Goal: Transaction & Acquisition: Subscribe to service/newsletter

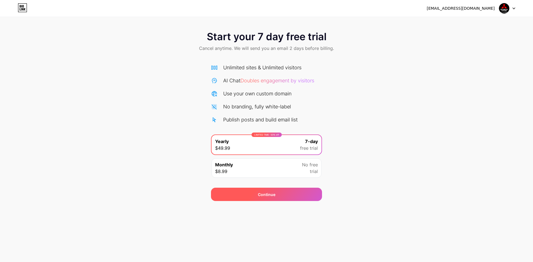
click at [276, 195] on div "Continue" at bounding box center [266, 194] width 111 height 13
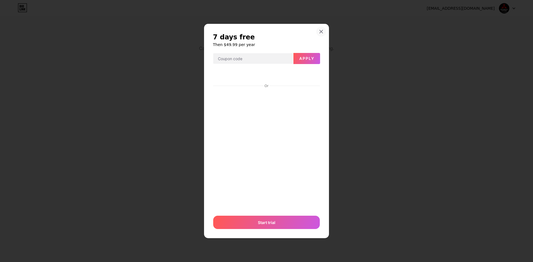
click at [319, 31] on icon at bounding box center [321, 31] width 4 height 4
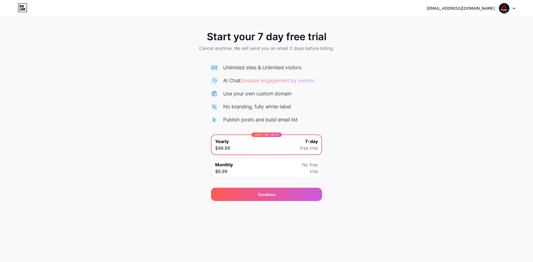
click at [501, 10] on img at bounding box center [504, 8] width 11 height 11
click at [458, 10] on div "[EMAIL_ADDRESS][DOMAIN_NAME]" at bounding box center [461, 9] width 68 height 6
click at [22, 9] on icon at bounding box center [22, 9] width 1 height 2
click at [478, 9] on div "[EMAIL_ADDRESS][DOMAIN_NAME]" at bounding box center [461, 9] width 68 height 6
click at [503, 10] on img at bounding box center [504, 8] width 11 height 11
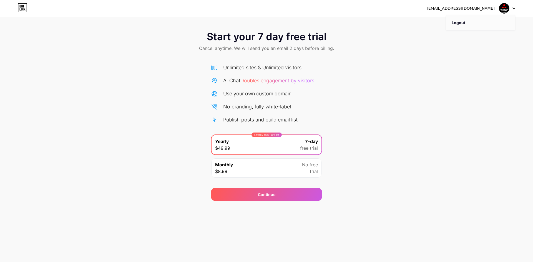
click at [458, 21] on li "Logout" at bounding box center [480, 22] width 69 height 15
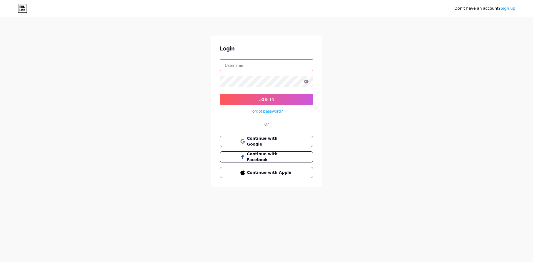
type input "[EMAIL_ADDRESS][DOMAIN_NAME]"
click at [23, 9] on icon at bounding box center [22, 10] width 1 height 2
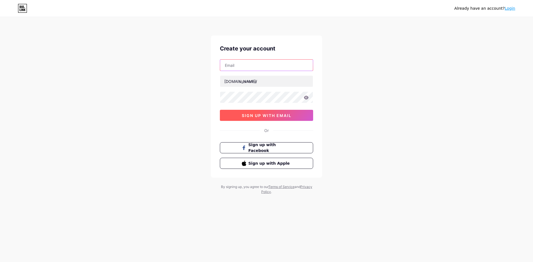
type input "[EMAIL_ADDRESS][DOMAIN_NAME]"
click at [272, 115] on span "sign up with email" at bounding box center [267, 115] width 50 height 5
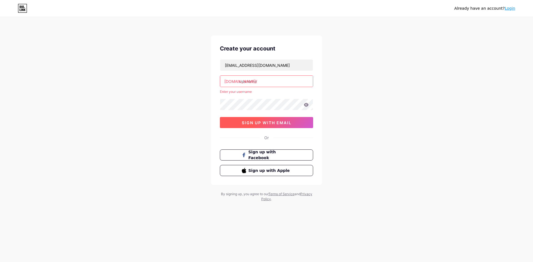
click at [279, 122] on span "sign up with email" at bounding box center [267, 122] width 50 height 5
click at [268, 137] on div "Or" at bounding box center [266, 138] width 4 height 6
click at [436, 54] on div "Already have an account? Login Create your account mercamitsubishi@gmail.com bi…" at bounding box center [266, 110] width 533 height 220
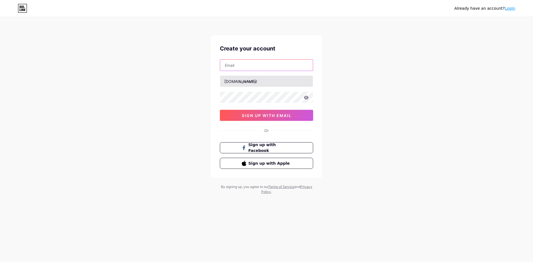
type input "[EMAIL_ADDRESS][DOMAIN_NAME]"
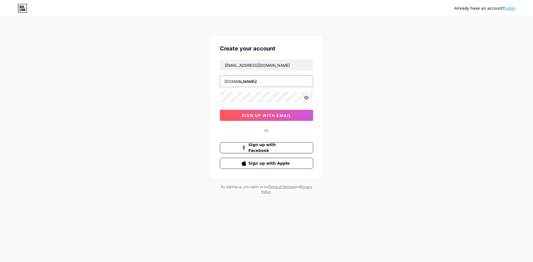
drag, startPoint x: 241, startPoint y: 82, endPoint x: 254, endPoint y: 81, distance: 13.3
click at [254, 81] on input "text" at bounding box center [266, 81] width 93 height 11
drag, startPoint x: 262, startPoint y: 82, endPoint x: 243, endPoint y: 82, distance: 19.2
click at [243, 82] on input "text" at bounding box center [266, 81] width 93 height 11
click at [513, 9] on link "Login" at bounding box center [510, 8] width 11 height 4
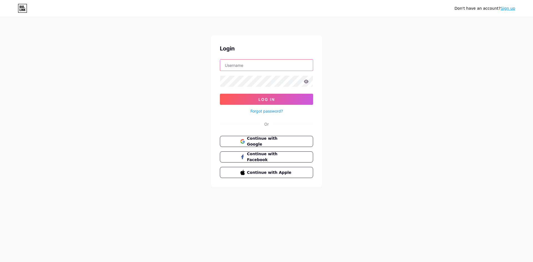
type input "[EMAIL_ADDRESS][DOMAIN_NAME]"
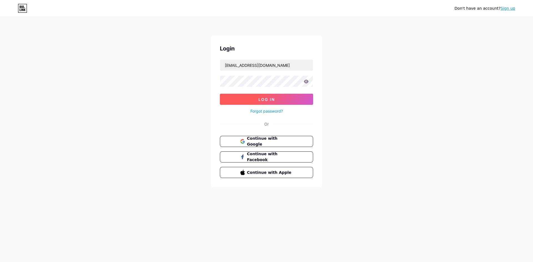
click at [270, 99] on span "Log In" at bounding box center [266, 99] width 16 height 5
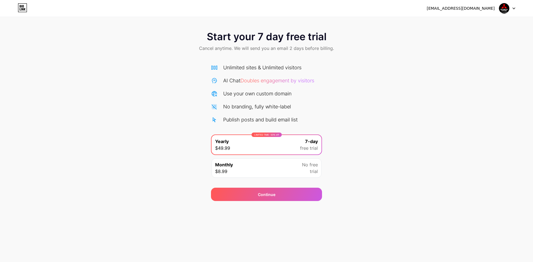
click at [479, 8] on div "[EMAIL_ADDRESS][DOMAIN_NAME]" at bounding box center [461, 9] width 68 height 6
click at [509, 8] on img at bounding box center [504, 8] width 11 height 11
click at [372, 74] on div "Start your 7 day free trial Cancel anytime. We will send you an email 2 days be…" at bounding box center [266, 114] width 533 height 176
click at [231, 168] on div "Monthly $8.99" at bounding box center [224, 168] width 18 height 13
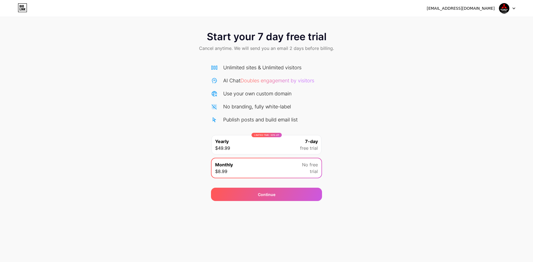
click at [246, 145] on div "LIMITED TIME : 50% off Yearly $49.99 7-day free trial" at bounding box center [267, 144] width 110 height 19
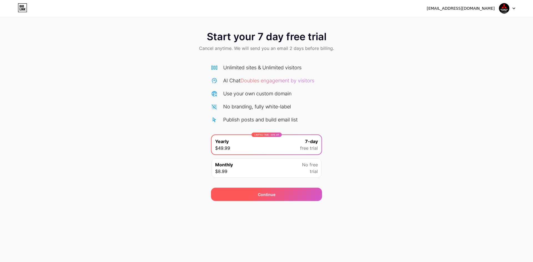
click at [267, 194] on span "Continue" at bounding box center [266, 195] width 17 height 6
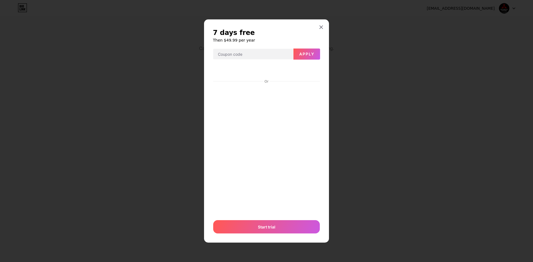
click at [325, 108] on div "7 days free Then $49.99 per year Apply Or Start trial" at bounding box center [266, 131] width 125 height 224
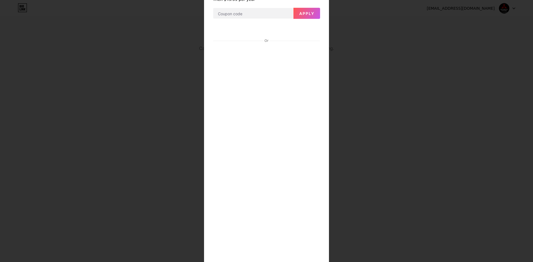
scroll to position [89, 0]
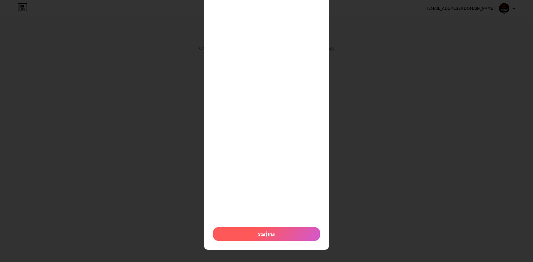
click at [265, 235] on span "Start trial" at bounding box center [266, 235] width 17 height 6
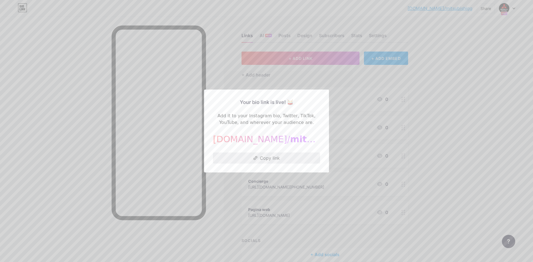
click at [284, 157] on button "Copy link" at bounding box center [266, 158] width 107 height 11
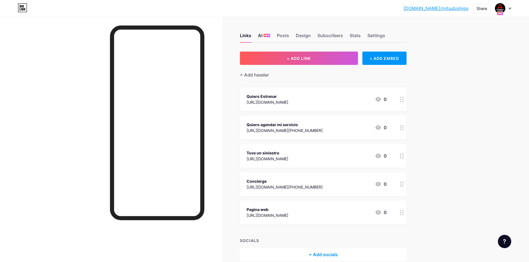
click at [261, 34] on div "AI NEW" at bounding box center [264, 37] width 12 height 10
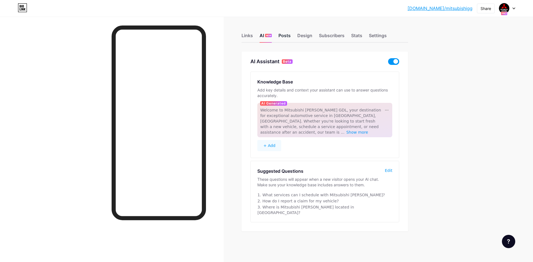
click at [285, 35] on div "Posts" at bounding box center [284, 37] width 12 height 10
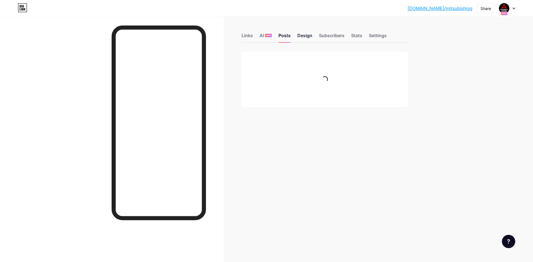
click at [303, 37] on div "Design" at bounding box center [304, 37] width 15 height 10
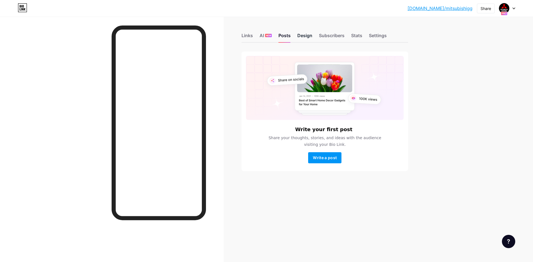
click at [307, 35] on div "Design" at bounding box center [304, 37] width 15 height 10
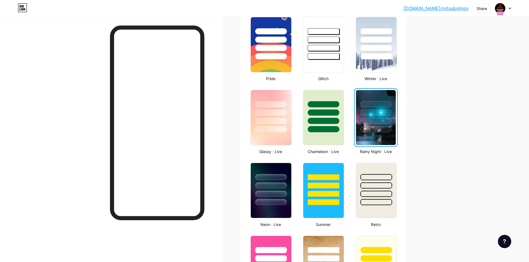
scroll to position [222, 0]
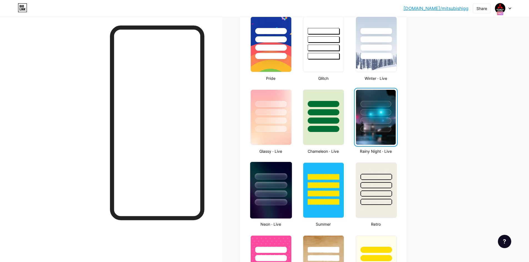
click at [254, 168] on div at bounding box center [271, 184] width 42 height 44
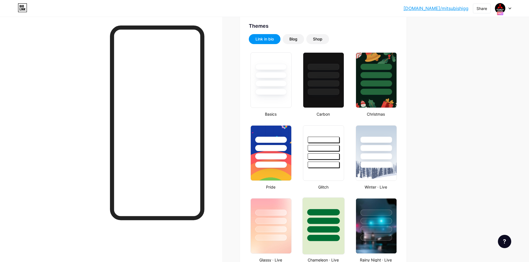
scroll to position [83, 0]
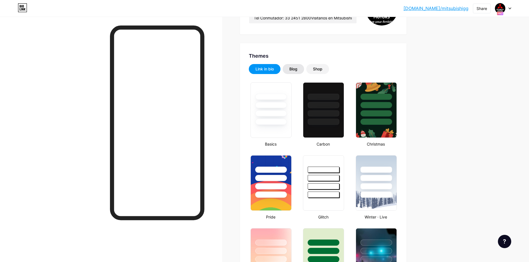
click at [297, 68] on div "Blog" at bounding box center [293, 69] width 8 height 6
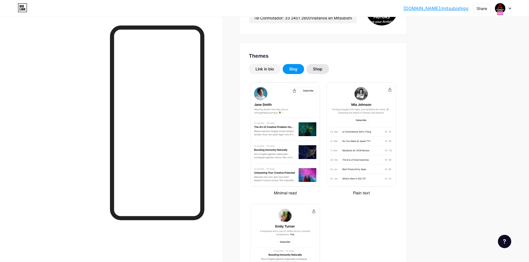
click at [322, 68] on div "Shop" at bounding box center [317, 69] width 9 height 6
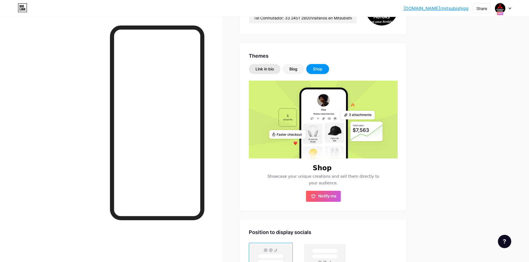
click at [269, 68] on div "Link in bio" at bounding box center [264, 69] width 18 height 6
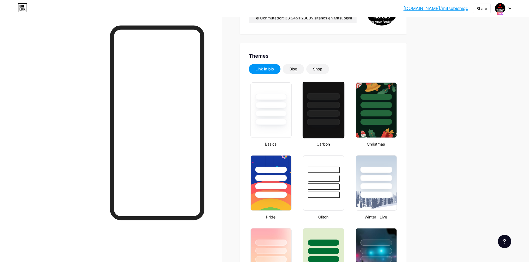
click at [323, 134] on div at bounding box center [323, 110] width 42 height 57
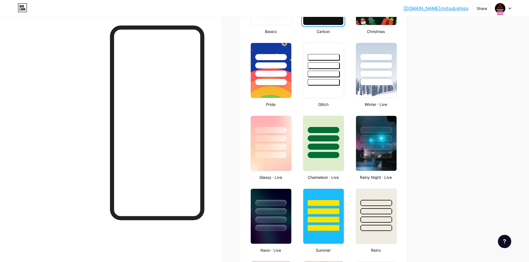
scroll to position [194, 0]
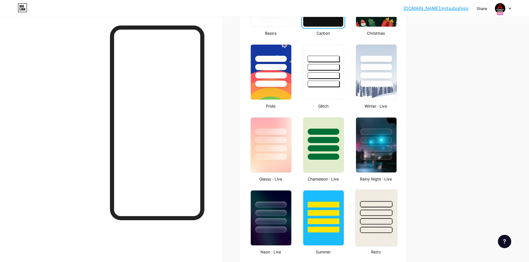
click at [374, 195] on div at bounding box center [376, 212] width 42 height 44
click at [275, 120] on div at bounding box center [271, 139] width 42 height 44
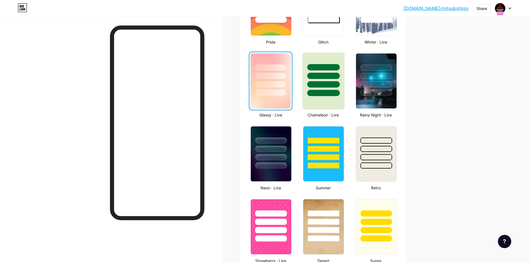
scroll to position [222, 0]
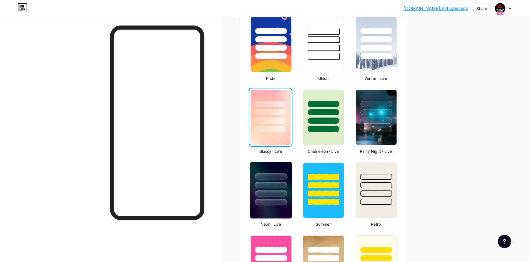
click at [272, 175] on div at bounding box center [271, 177] width 32 height 6
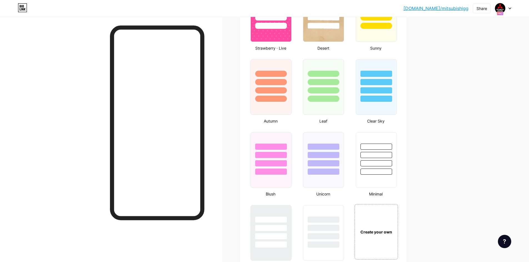
scroll to position [444, 0]
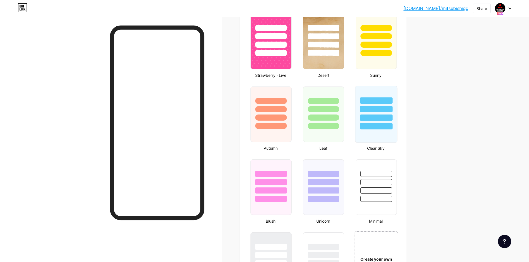
click at [396, 134] on div at bounding box center [376, 114] width 42 height 57
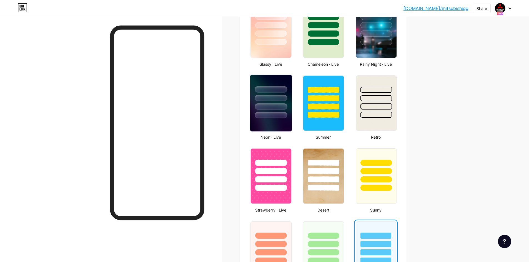
scroll to position [305, 0]
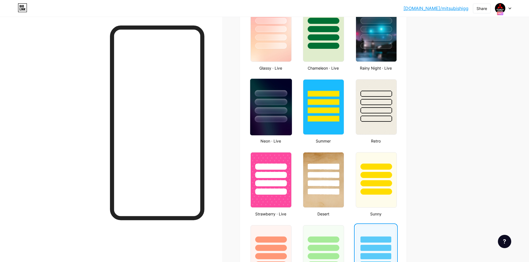
click at [285, 128] on img at bounding box center [271, 107] width 42 height 57
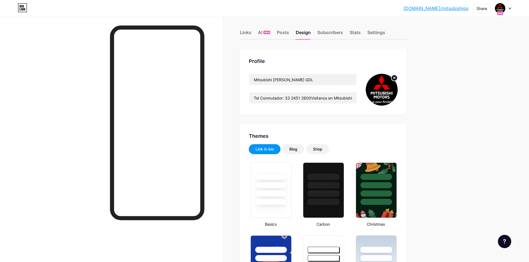
scroll to position [0, 0]
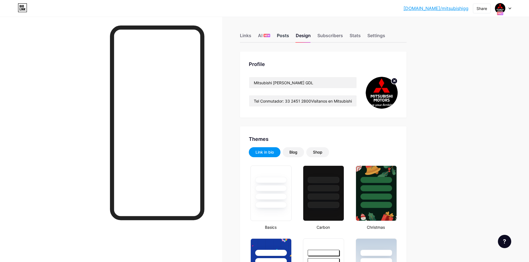
click at [284, 36] on div "Posts" at bounding box center [283, 37] width 12 height 10
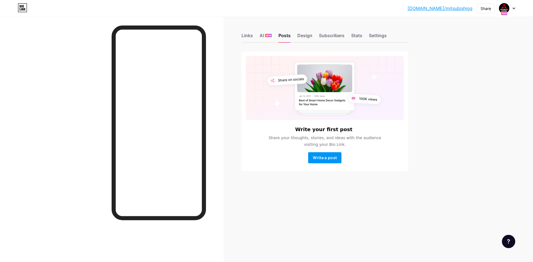
click at [514, 8] on icon at bounding box center [514, 8] width 2 height 1
click at [481, 60] on link "Account settings" at bounding box center [480, 63] width 69 height 15
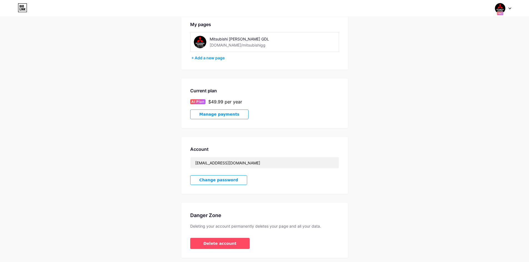
scroll to position [20, 0]
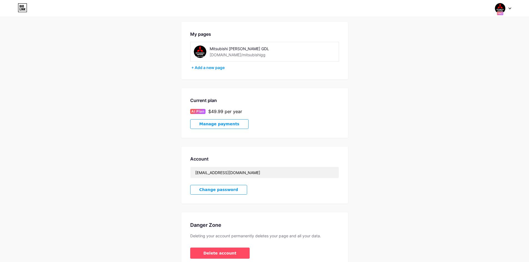
click at [222, 124] on span "Manage payments" at bounding box center [219, 124] width 40 height 5
